Goal: Information Seeking & Learning: Learn about a topic

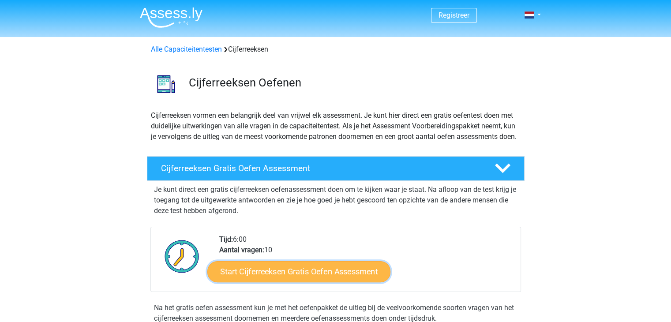
click at [335, 276] on link "Start Cijferreeksen Gratis Oefen Assessment" at bounding box center [298, 271] width 183 height 21
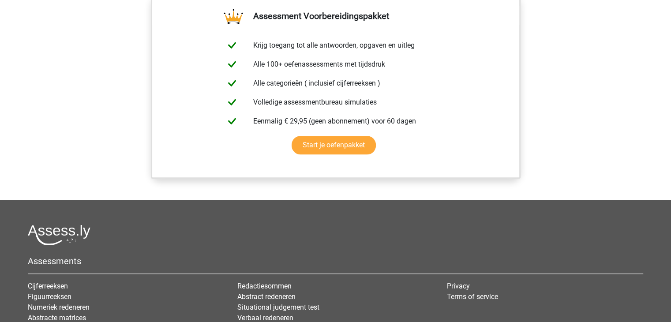
scroll to position [707, 0]
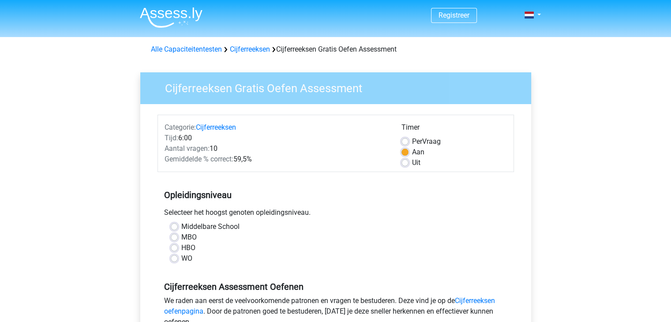
click at [184, 253] on label "WO" at bounding box center [186, 258] width 11 height 11
click at [178, 253] on input "WO" at bounding box center [174, 257] width 7 height 9
radio input "true"
click at [185, 248] on label "HBO" at bounding box center [188, 248] width 14 height 11
click at [178, 248] on input "HBO" at bounding box center [174, 247] width 7 height 9
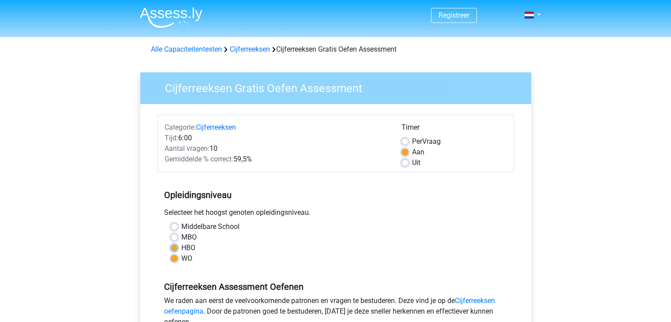
radio input "true"
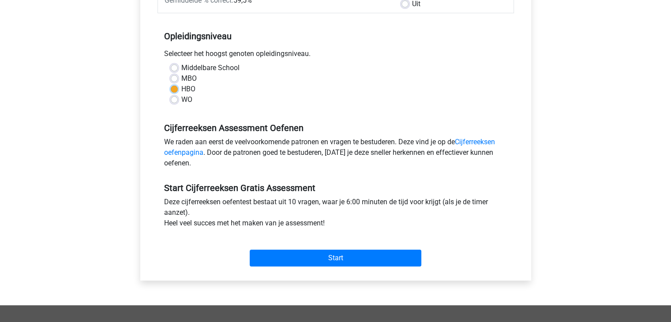
scroll to position [158, 0]
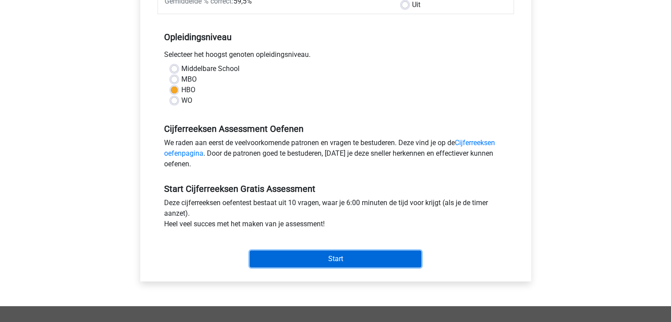
click at [315, 256] on input "Start" at bounding box center [336, 259] width 172 height 17
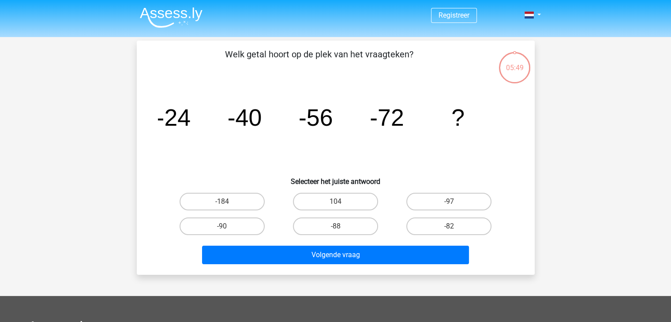
click at [336, 228] on input "-88" at bounding box center [339, 229] width 6 height 6
radio input "true"
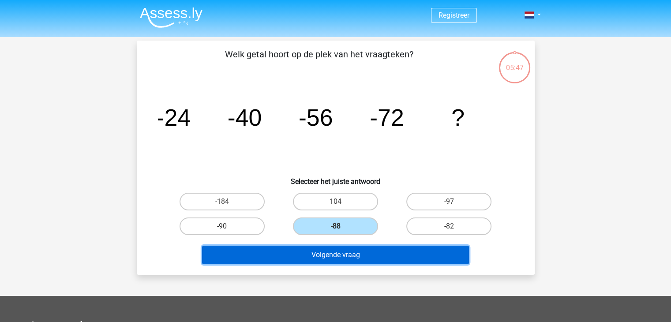
click at [337, 253] on button "Volgende vraag" at bounding box center [335, 255] width 267 height 19
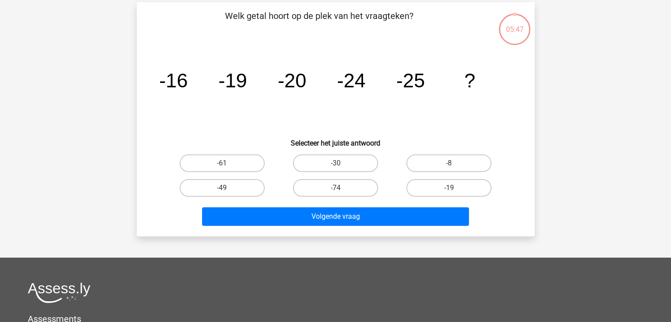
scroll to position [41, 0]
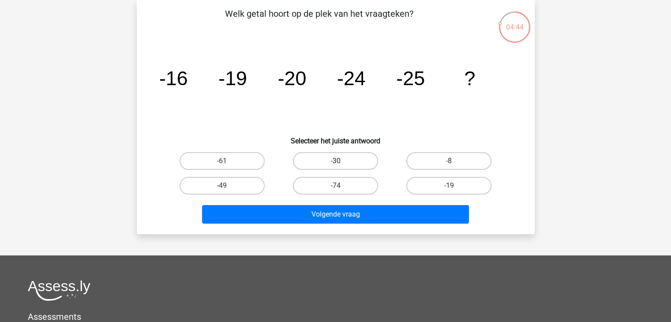
click at [334, 163] on label "-30" at bounding box center [335, 161] width 85 height 18
click at [336, 163] on input "-30" at bounding box center [339, 164] width 6 height 6
radio input "true"
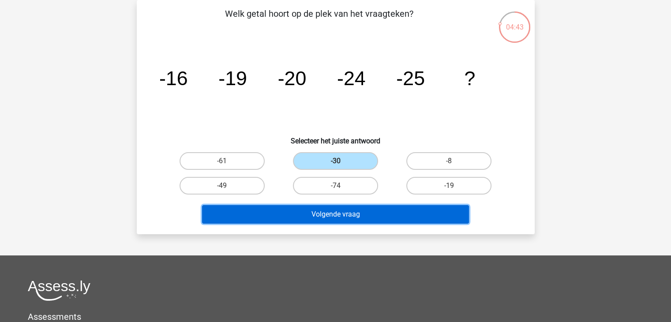
click at [338, 218] on button "Volgende vraag" at bounding box center [335, 214] width 267 height 19
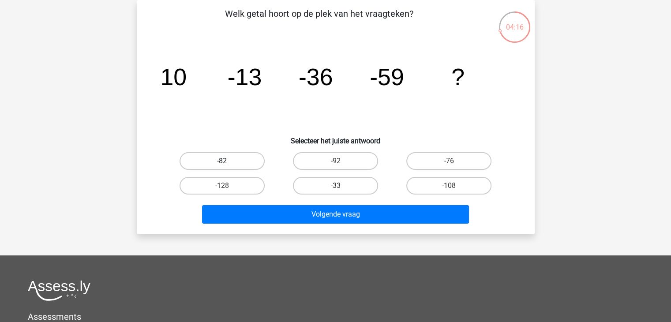
click at [247, 158] on label "-82" at bounding box center [222, 161] width 85 height 18
click at [228, 161] on input "-82" at bounding box center [225, 164] width 6 height 6
radio input "true"
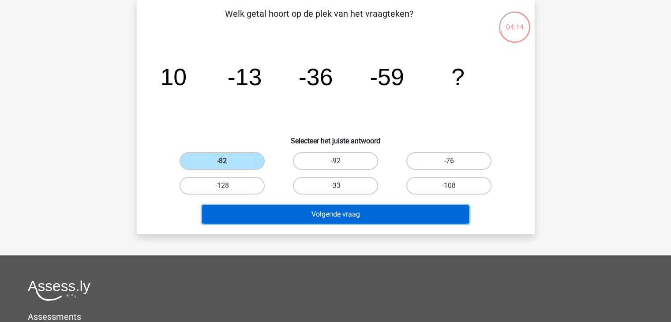
click at [275, 216] on button "Volgende vraag" at bounding box center [335, 214] width 267 height 19
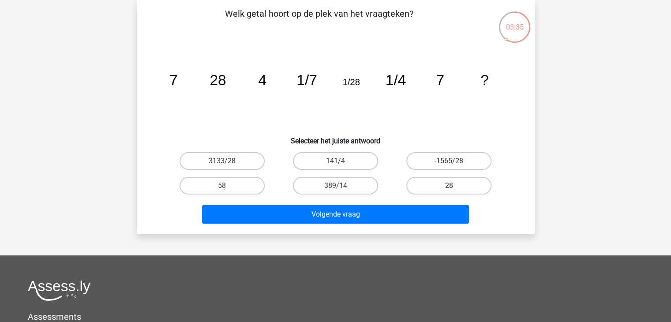
click at [427, 182] on label "28" at bounding box center [449, 186] width 85 height 18
click at [449, 186] on input "28" at bounding box center [452, 189] width 6 height 6
radio input "true"
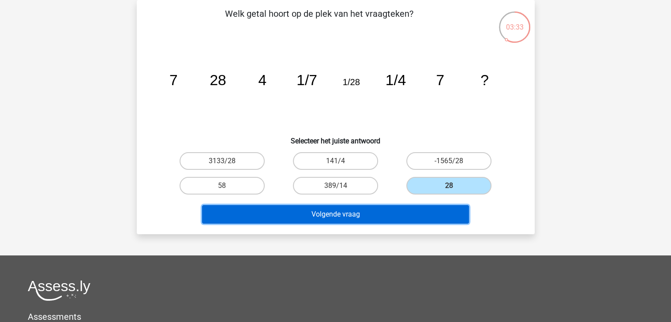
click at [399, 213] on button "Volgende vraag" at bounding box center [335, 214] width 267 height 19
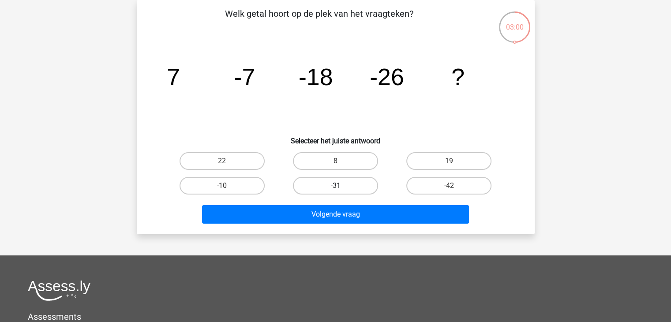
click at [359, 178] on label "-31" at bounding box center [335, 186] width 85 height 18
click at [341, 186] on input "-31" at bounding box center [339, 189] width 6 height 6
radio input "true"
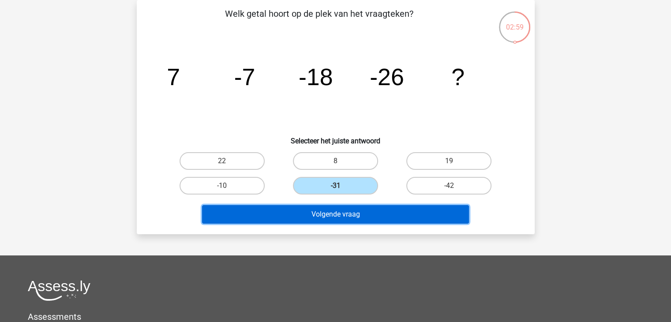
click at [371, 215] on button "Volgende vraag" at bounding box center [335, 214] width 267 height 19
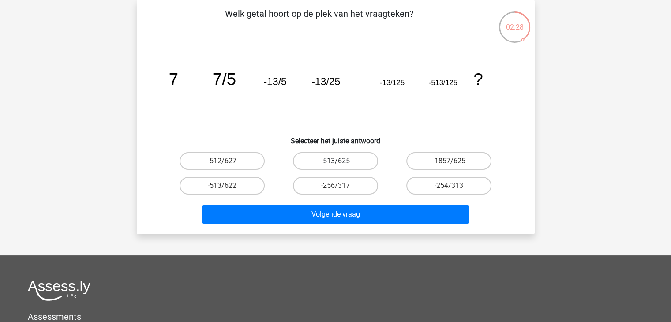
click at [324, 164] on label "-513/625" at bounding box center [335, 161] width 85 height 18
click at [336, 164] on input "-513/625" at bounding box center [339, 164] width 6 height 6
radio input "true"
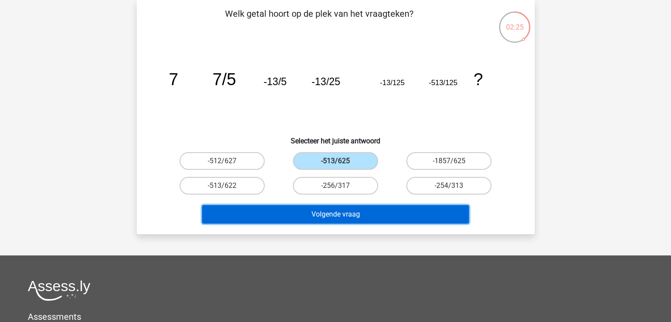
click at [323, 211] on button "Volgende vraag" at bounding box center [335, 214] width 267 height 19
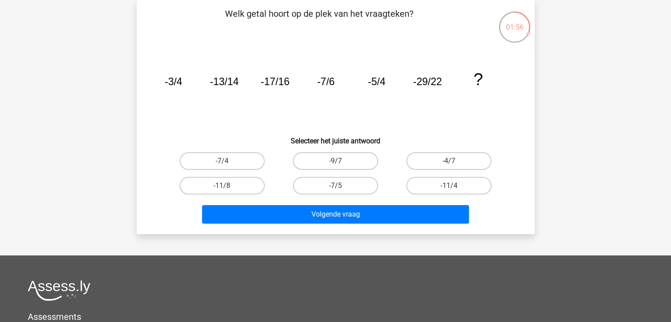
click at [462, 124] on icon "image/svg+xml -3/4 -13/14 -17/16 -7/6 -5/4 -29/22 ?" at bounding box center [336, 85] width 356 height 89
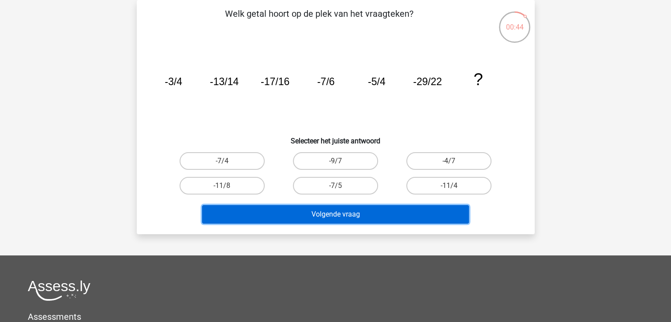
click at [435, 210] on button "Volgende vraag" at bounding box center [335, 214] width 267 height 19
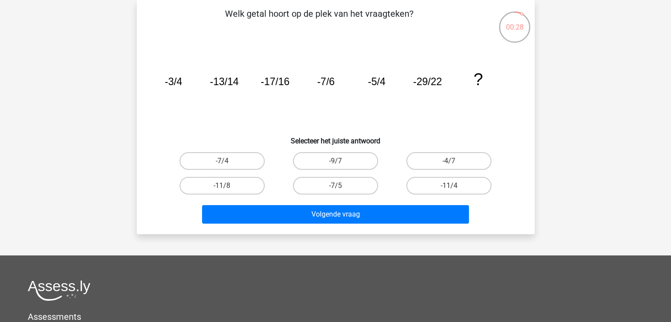
click at [471, 103] on icon "image/svg+xml -3/4 -13/14 -17/16 -7/6 -5/4 -29/22 ?" at bounding box center [336, 85] width 356 height 89
click at [232, 184] on label "-11/8" at bounding box center [222, 186] width 85 height 18
click at [228, 186] on input "-11/8" at bounding box center [225, 189] width 6 height 6
radio input "true"
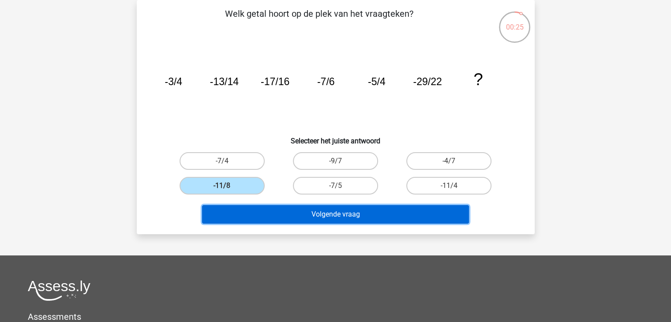
click at [315, 214] on button "Volgende vraag" at bounding box center [335, 214] width 267 height 19
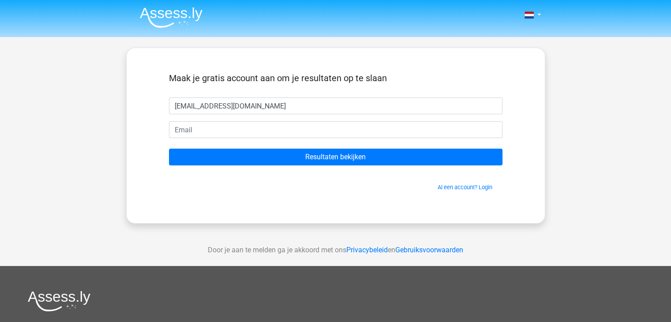
type input "[EMAIL_ADDRESS][DOMAIN_NAME]"
drag, startPoint x: 277, startPoint y: 113, endPoint x: 159, endPoint y: 108, distance: 118.0
click at [159, 108] on div "Maak je gratis account aan om je resultaten op te slaan dioneschipper@gmail.com…" at bounding box center [336, 135] width 376 height 133
click at [189, 115] on form "Maak je gratis account aan om je resultaten op te slaan Resultaten bekijken Al …" at bounding box center [336, 132] width 334 height 119
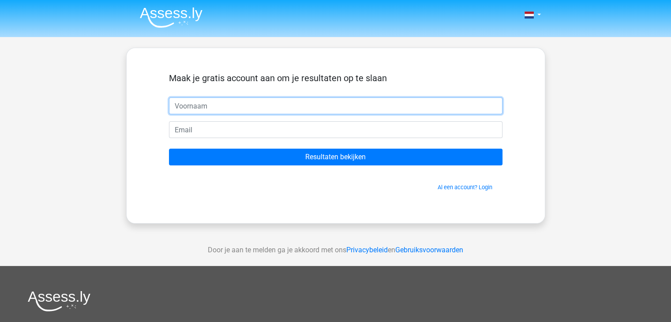
click at [192, 102] on input "text" at bounding box center [336, 106] width 334 height 17
type input "dione"
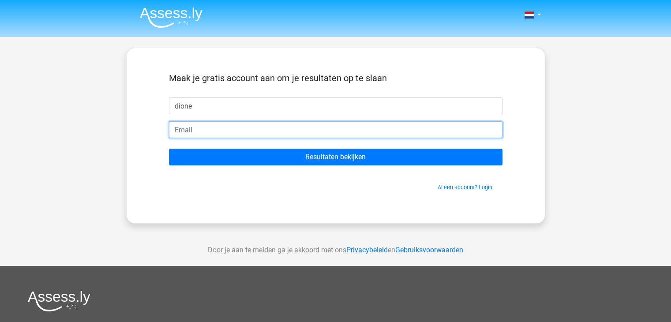
click at [198, 129] on input "email" at bounding box center [336, 129] width 334 height 17
type input "[EMAIL_ADDRESS][DOMAIN_NAME]"
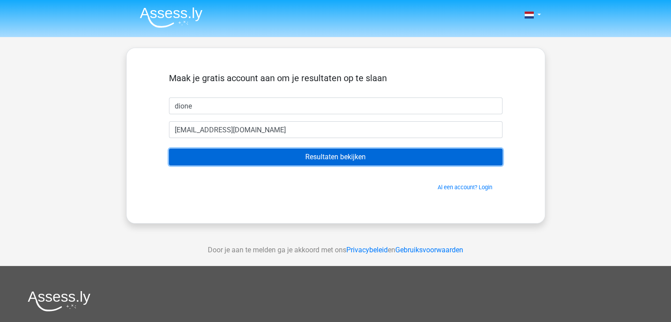
click at [238, 155] on input "Resultaten bekijken" at bounding box center [336, 157] width 334 height 17
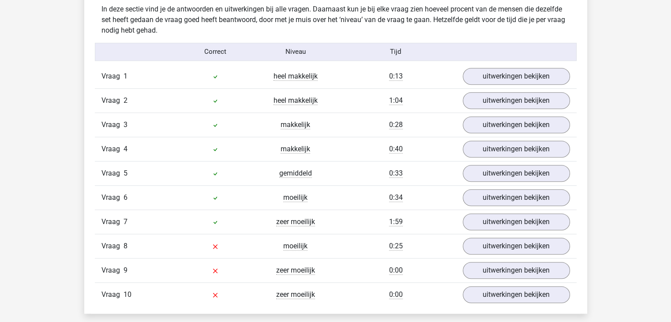
scroll to position [705, 0]
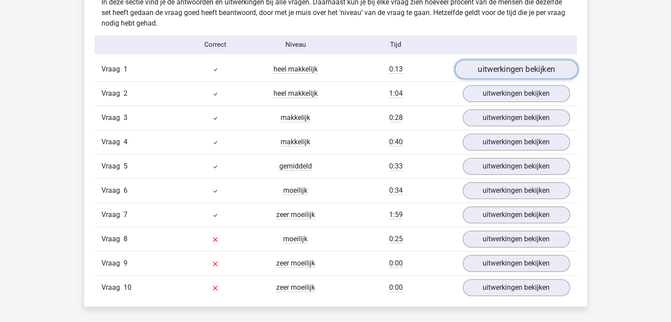
click at [495, 68] on link "uitwerkingen bekijken" at bounding box center [516, 69] width 123 height 19
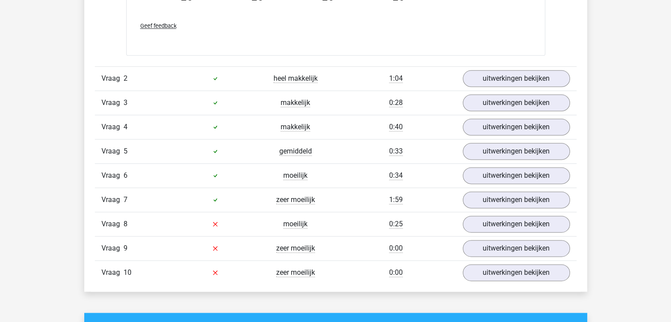
scroll to position [1135, 0]
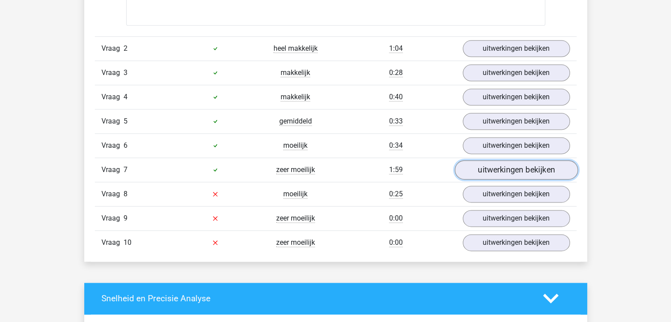
click at [513, 173] on link "uitwerkingen bekijken" at bounding box center [516, 169] width 123 height 19
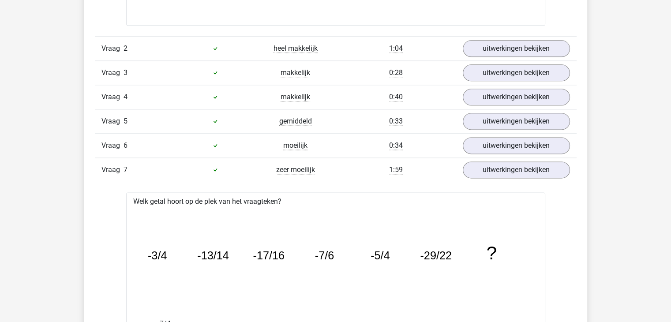
drag, startPoint x: 675, startPoint y: 151, endPoint x: 671, endPoint y: 184, distance: 32.5
click at [671, 184] on div "Kies premium dione [EMAIL_ADDRESS][DOMAIN_NAME]" at bounding box center [335, 307] width 671 height 2885
drag, startPoint x: 675, startPoint y: 155, endPoint x: 669, endPoint y: 190, distance: 35.9
click at [669, 190] on div "Kies premium dione [EMAIL_ADDRESS][DOMAIN_NAME]" at bounding box center [335, 307] width 671 height 2885
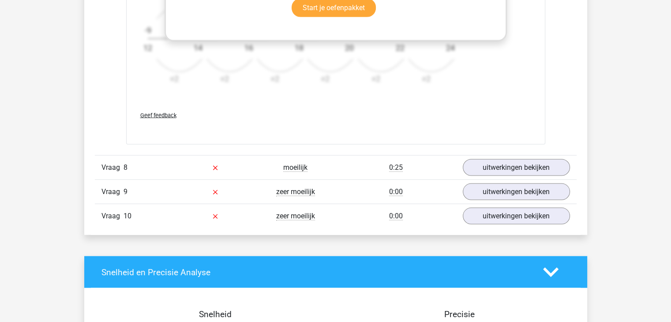
scroll to position [1743, 0]
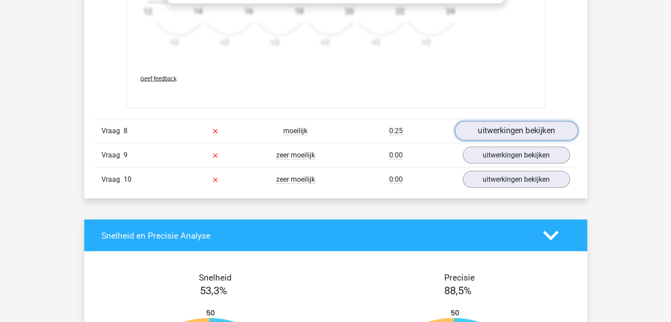
click at [543, 124] on link "uitwerkingen bekijken" at bounding box center [516, 131] width 123 height 19
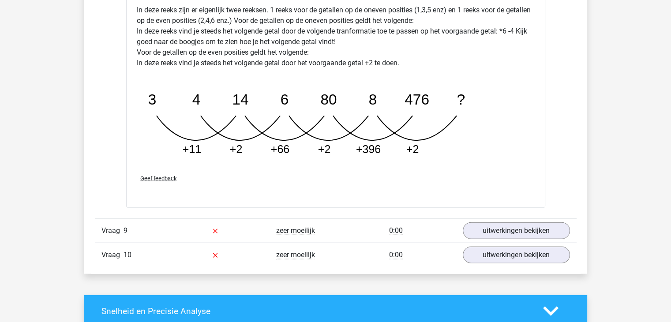
scroll to position [2102, 0]
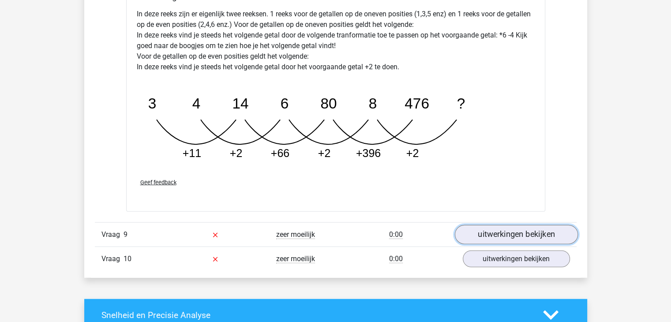
click at [529, 232] on link "uitwerkingen bekijken" at bounding box center [516, 234] width 123 height 19
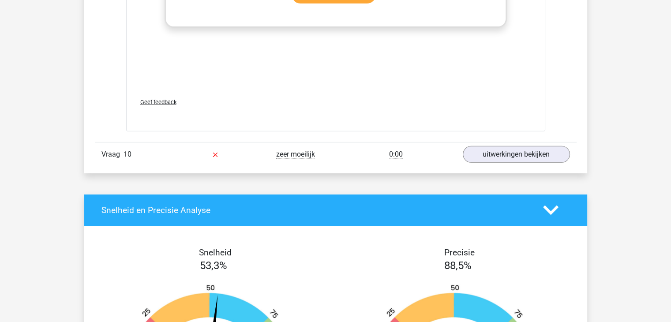
scroll to position [2756, 0]
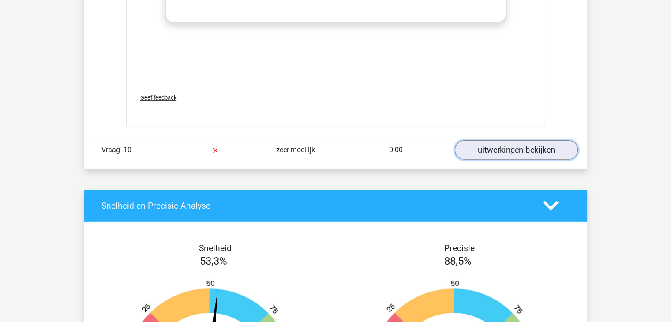
click at [542, 145] on link "uitwerkingen bekijken" at bounding box center [516, 149] width 123 height 19
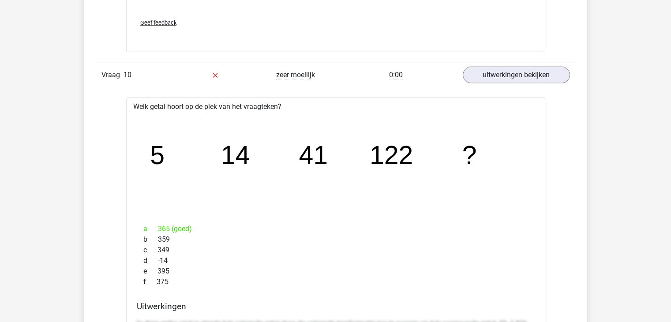
scroll to position [2829, 0]
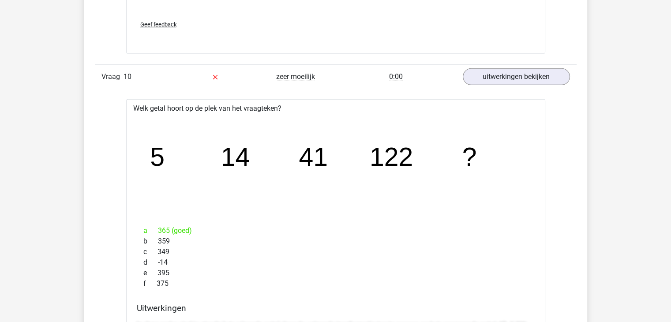
drag, startPoint x: 671, startPoint y: 213, endPoint x: 654, endPoint y: 7, distance: 207.3
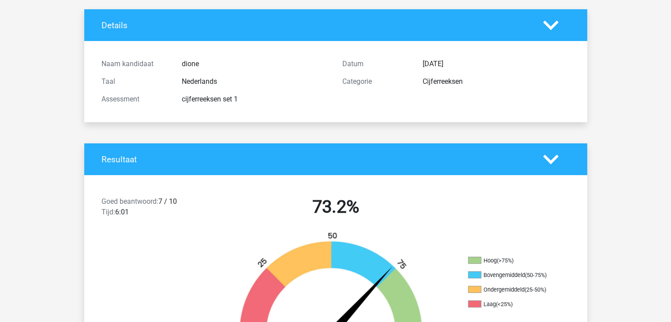
scroll to position [0, 0]
